Goal: Register for event/course

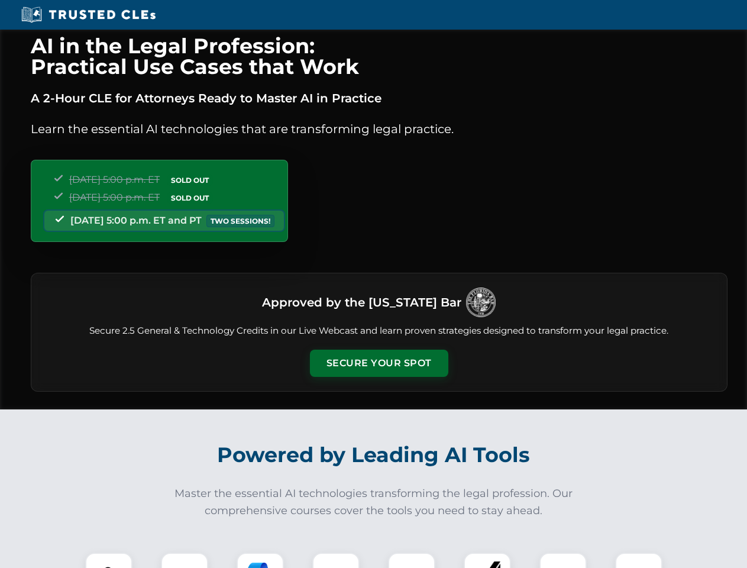
click at [378, 363] on button "Secure Your Spot" at bounding box center [379, 362] width 138 height 27
click at [109, 560] on img at bounding box center [109, 576] width 34 height 34
